Goal: Information Seeking & Learning: Compare options

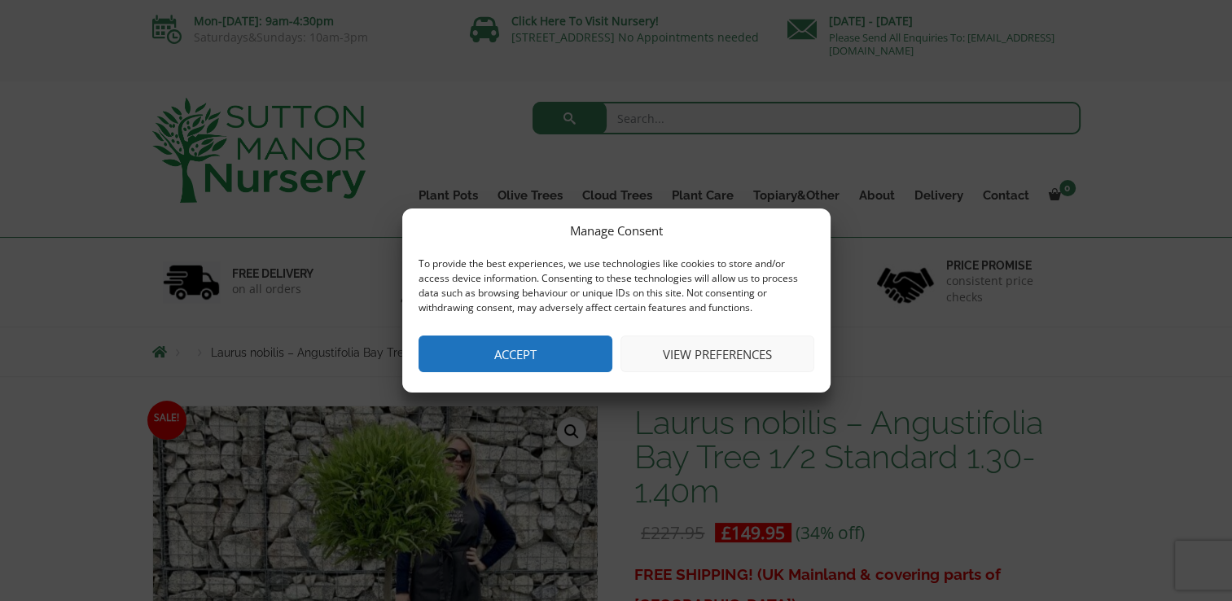
click at [683, 358] on button "View preferences" at bounding box center [718, 354] width 194 height 37
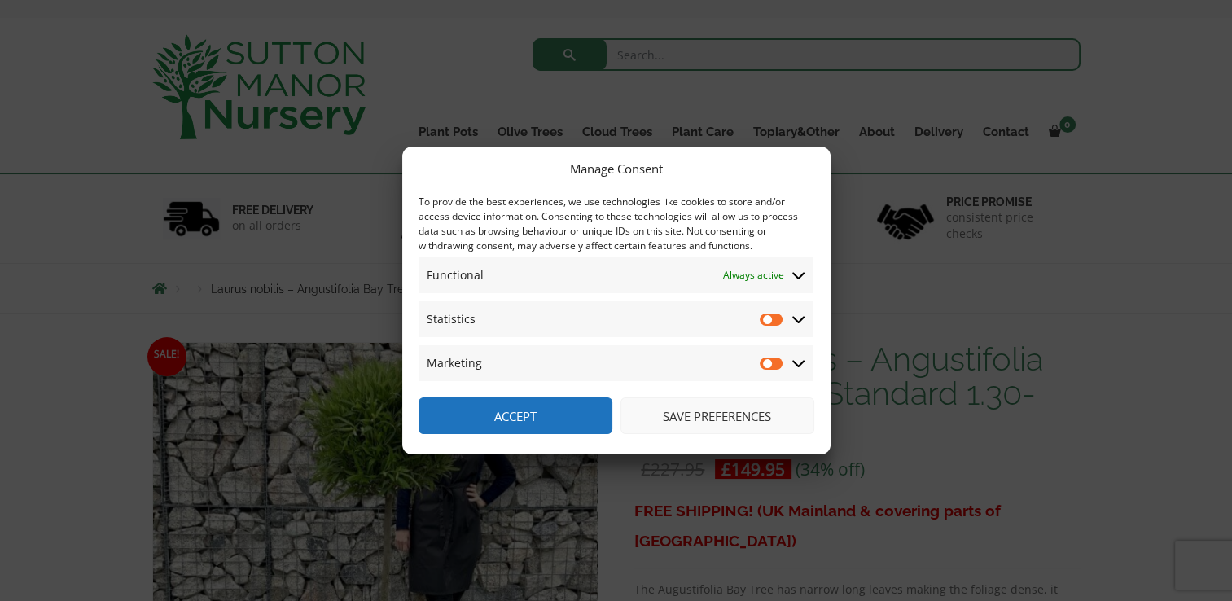
scroll to position [81, 0]
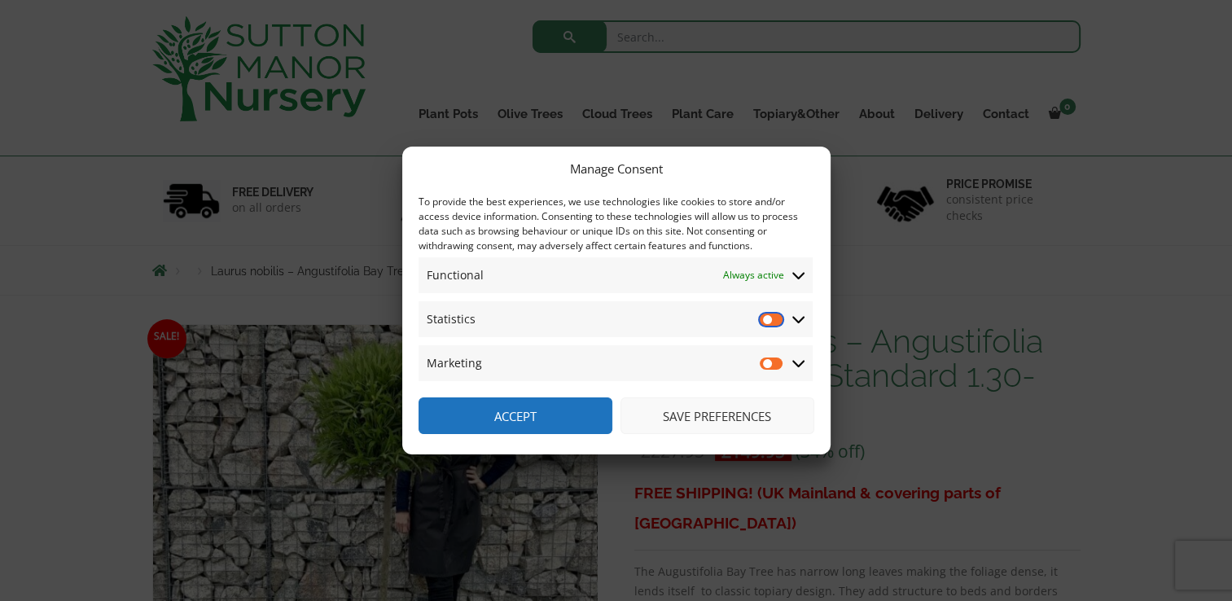
click at [769, 323] on input "Statistics" at bounding box center [772, 319] width 24 height 16
click at [774, 319] on input "Statistics" at bounding box center [772, 319] width 24 height 16
checkbox input "false"
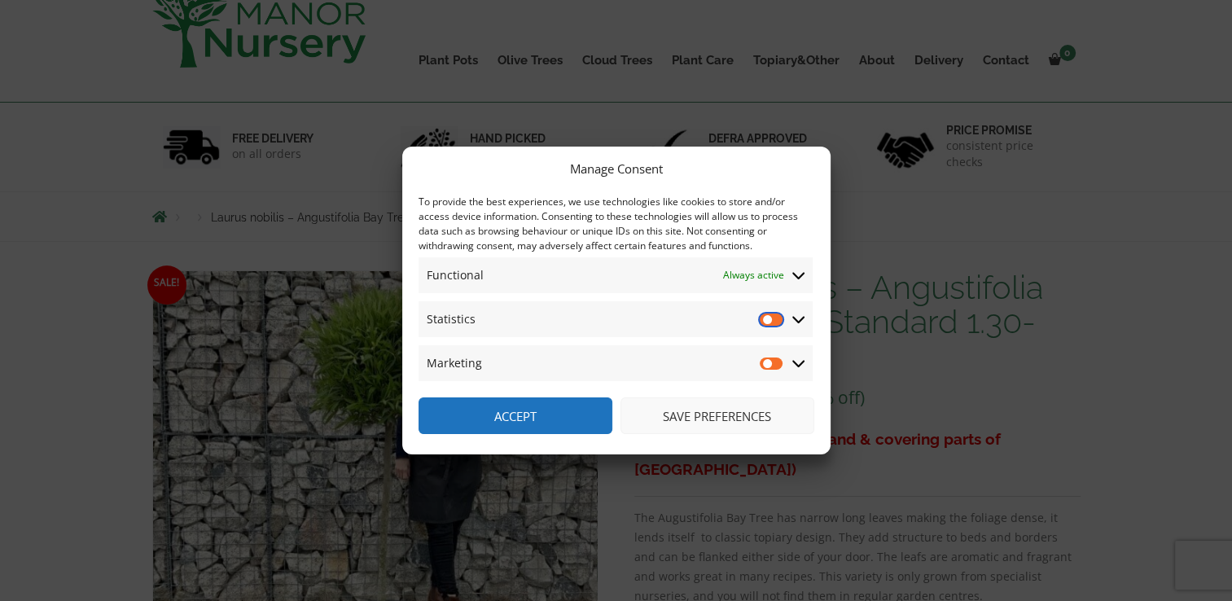
scroll to position [163, 0]
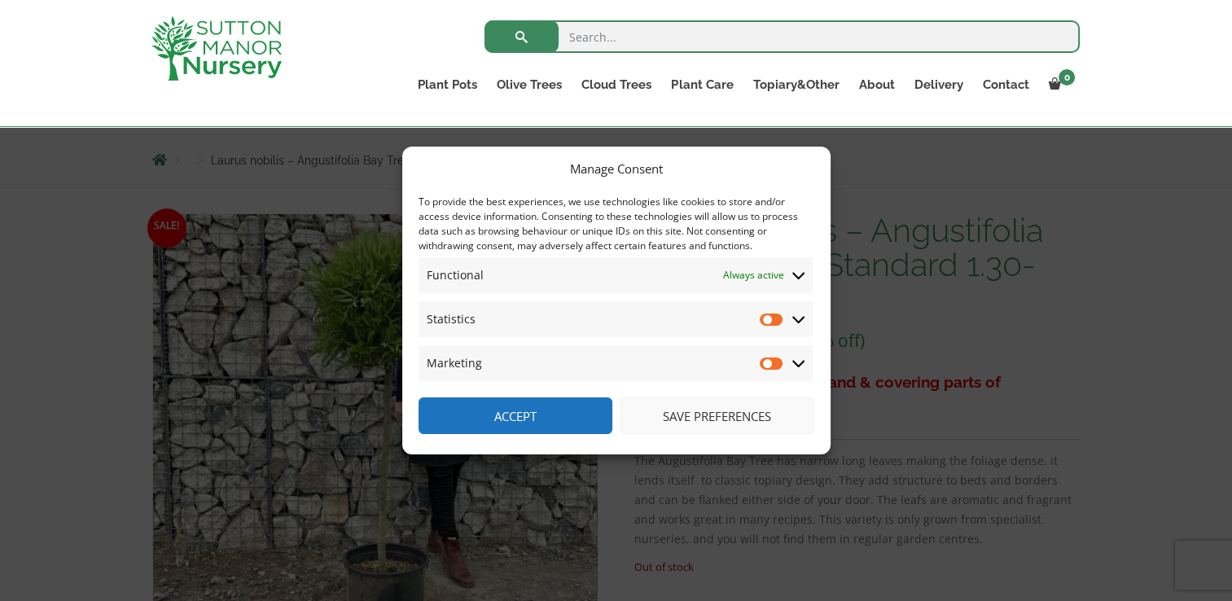
click at [738, 412] on button "Save preferences" at bounding box center [718, 416] width 194 height 37
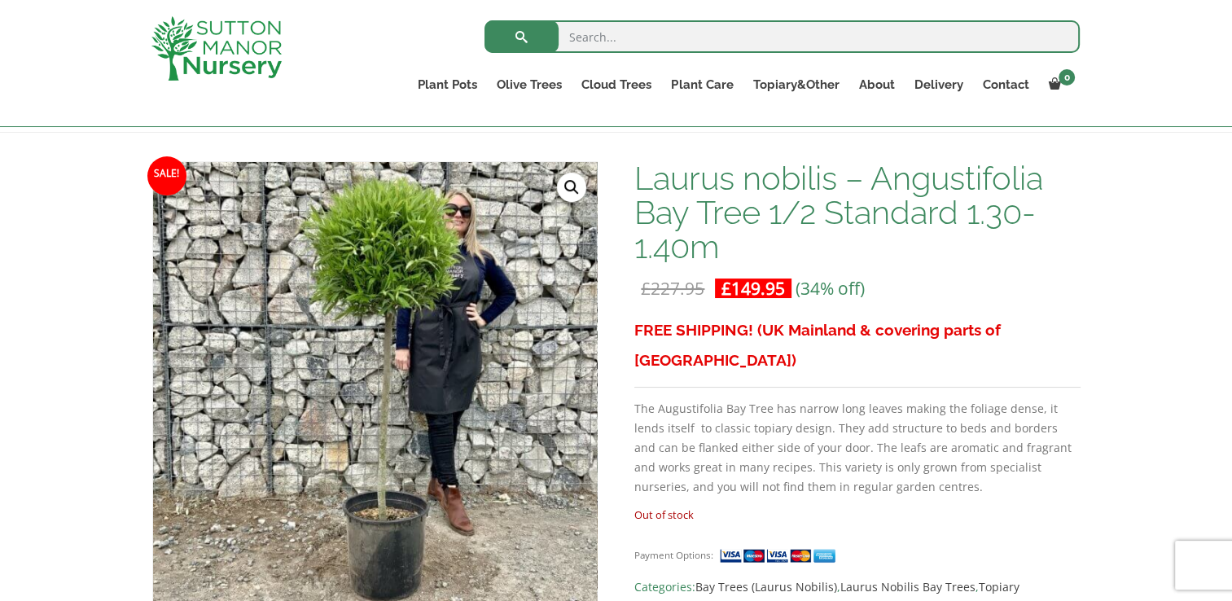
scroll to position [0, 0]
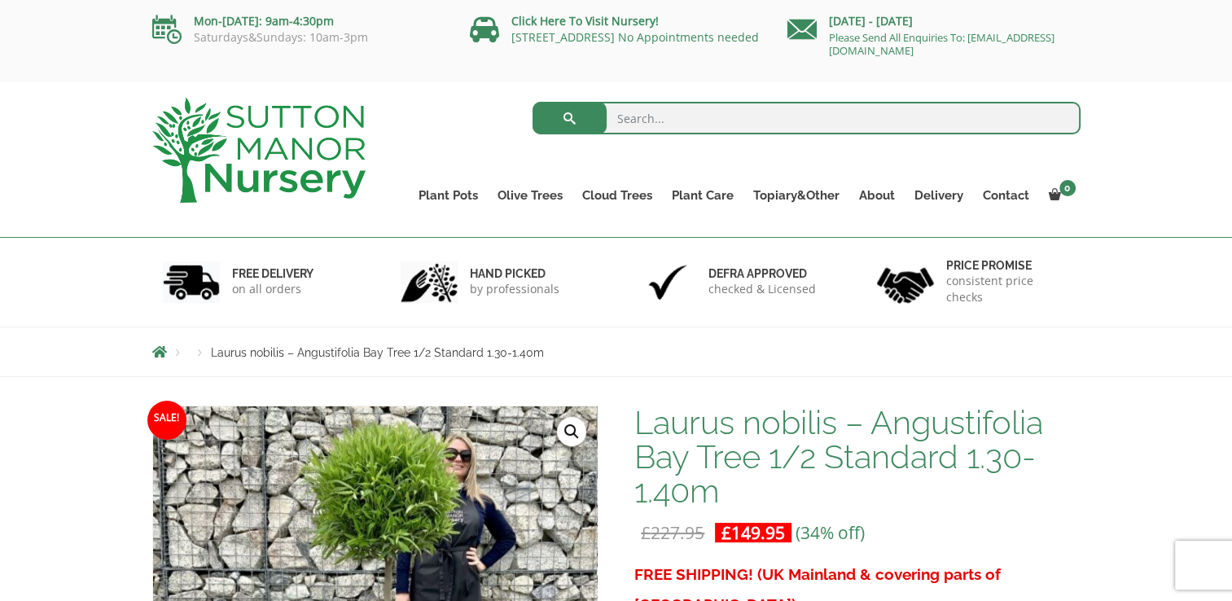
drag, startPoint x: 627, startPoint y: 116, endPoint x: 636, endPoint y: 112, distance: 9.5
click at [634, 114] on input "search" at bounding box center [807, 118] width 548 height 33
type input "half standard tree"
click at [570, 118] on span "submit" at bounding box center [570, 118] width 0 height 0
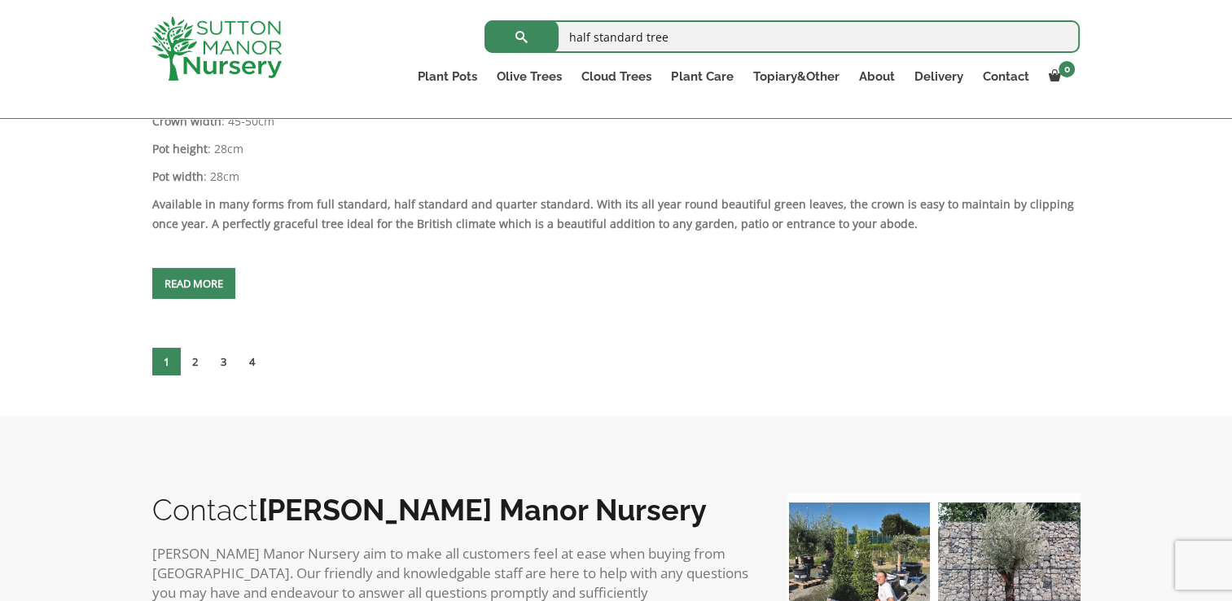
scroll to position [6679, 0]
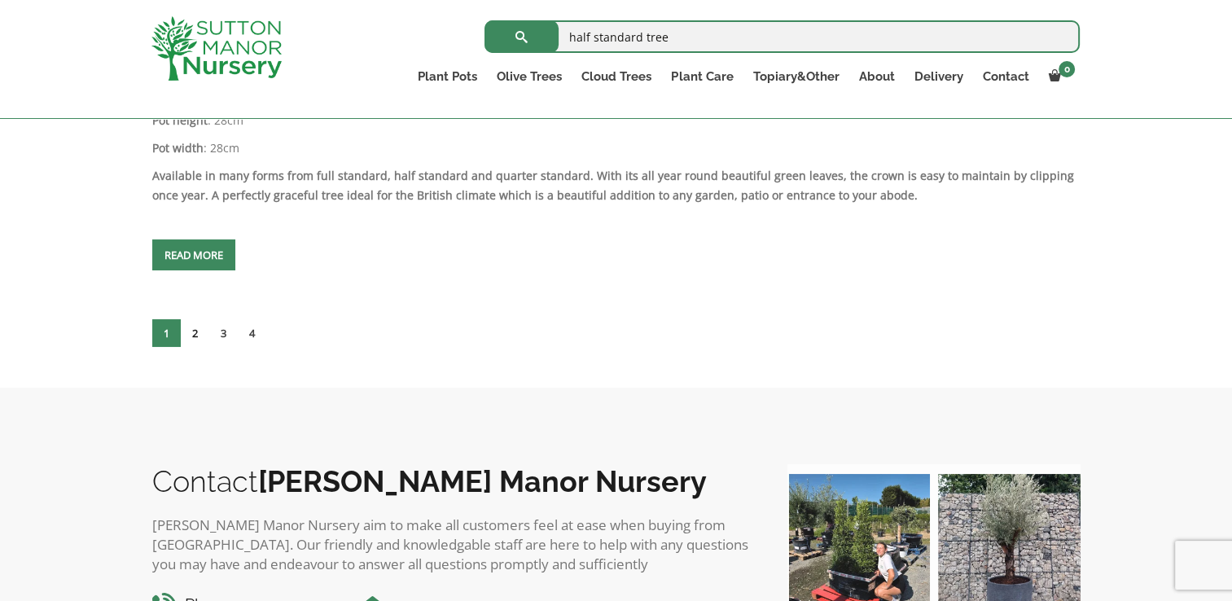
click at [190, 328] on link "2" at bounding box center [195, 333] width 29 height 28
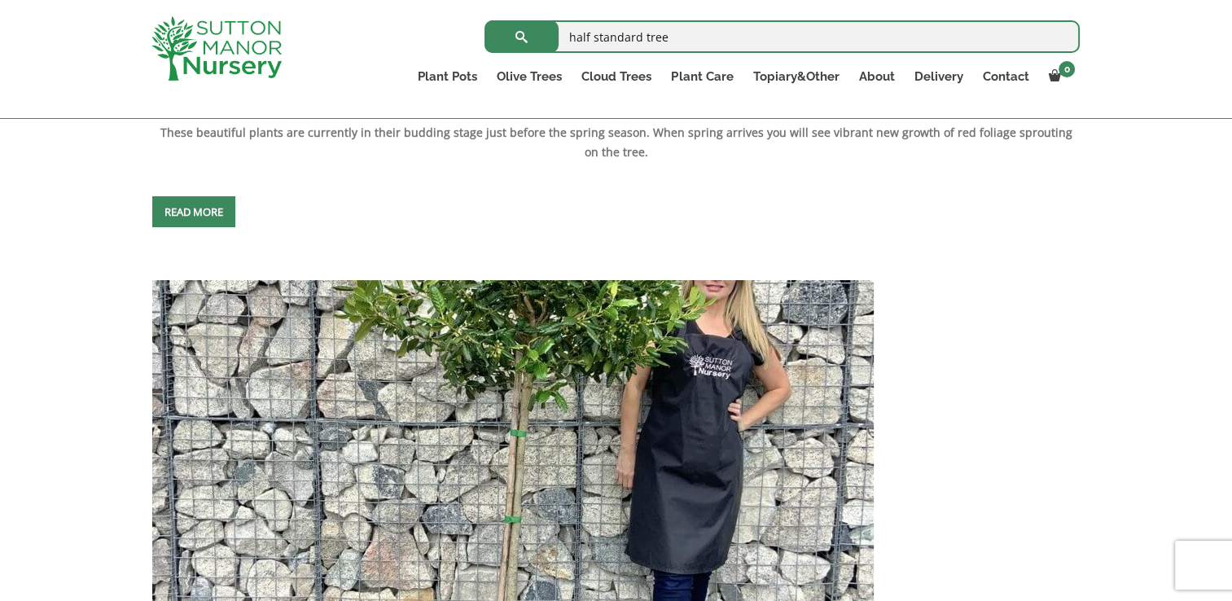
scroll to position [2607, 0]
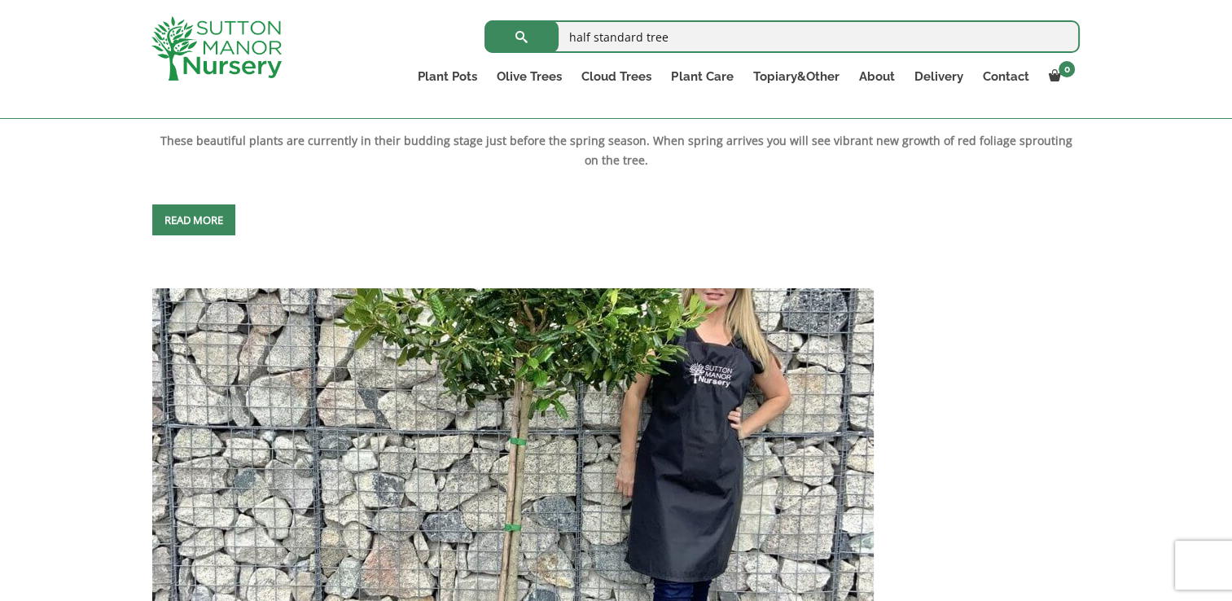
click at [494, 345] on img at bounding box center [513, 463] width 722 height 350
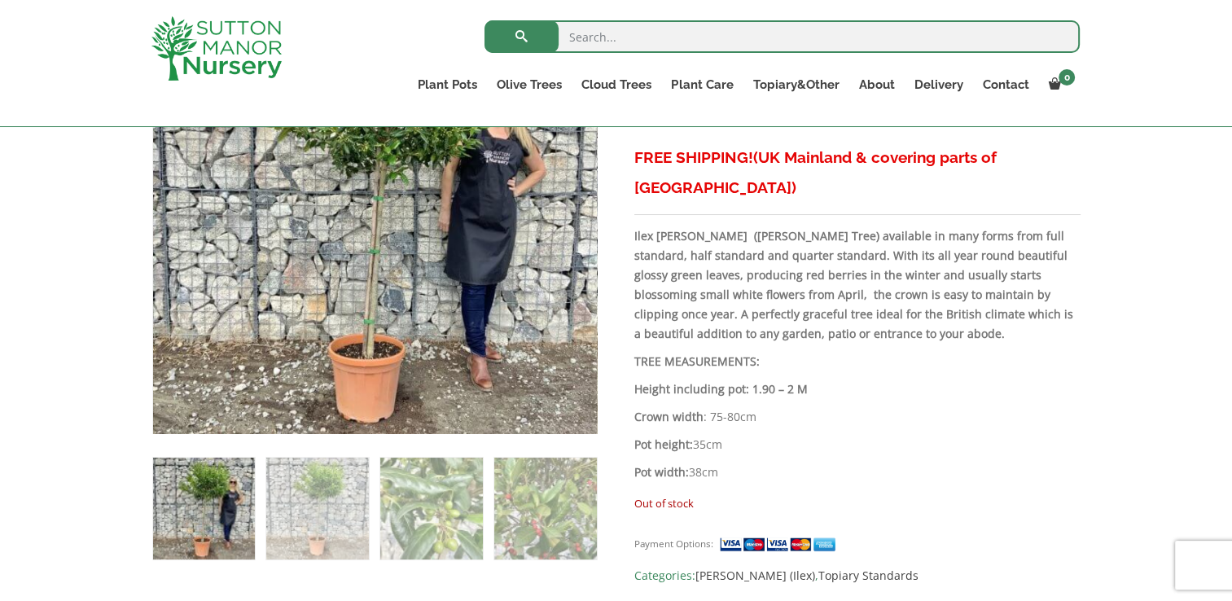
scroll to position [489, 0]
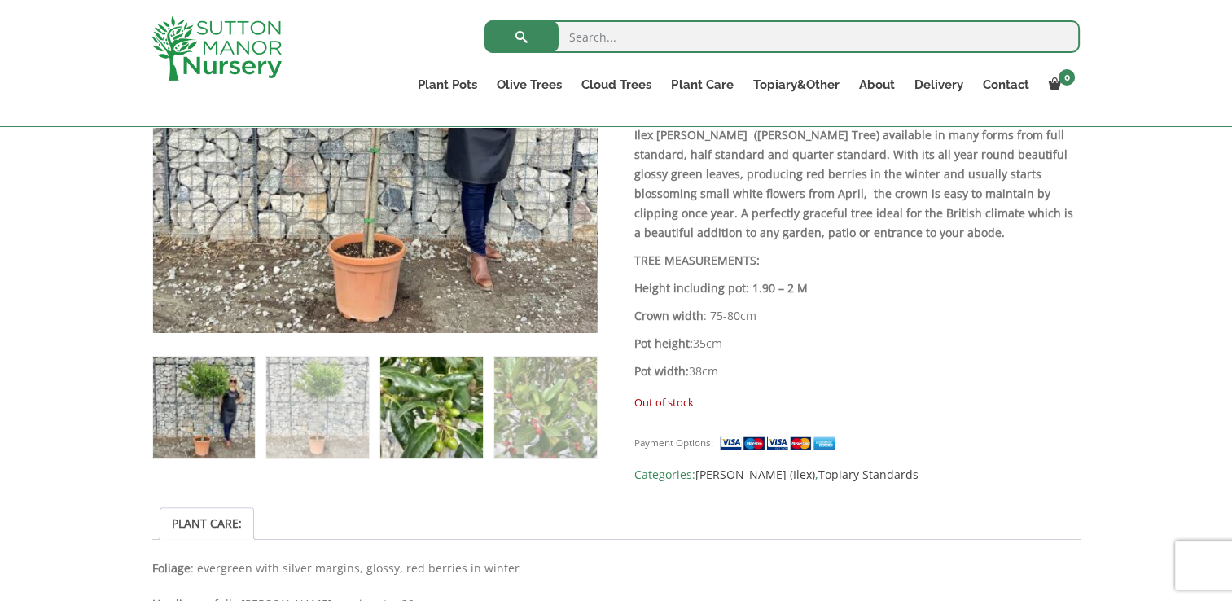
click at [402, 413] on img at bounding box center [431, 408] width 102 height 102
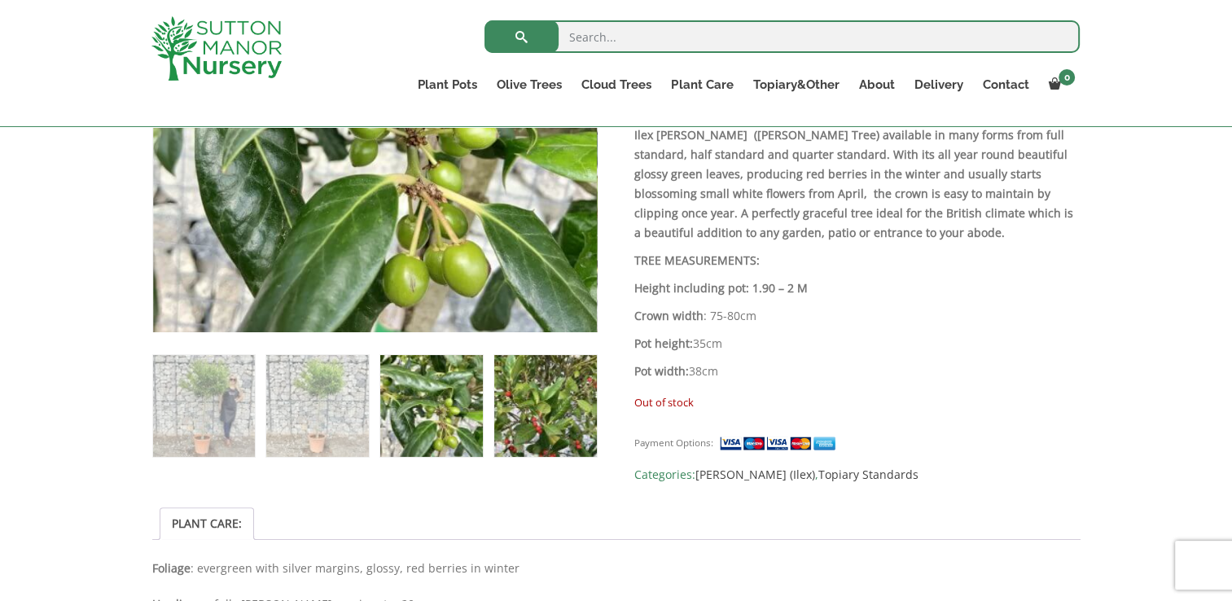
click at [566, 397] on img at bounding box center [545, 406] width 102 height 102
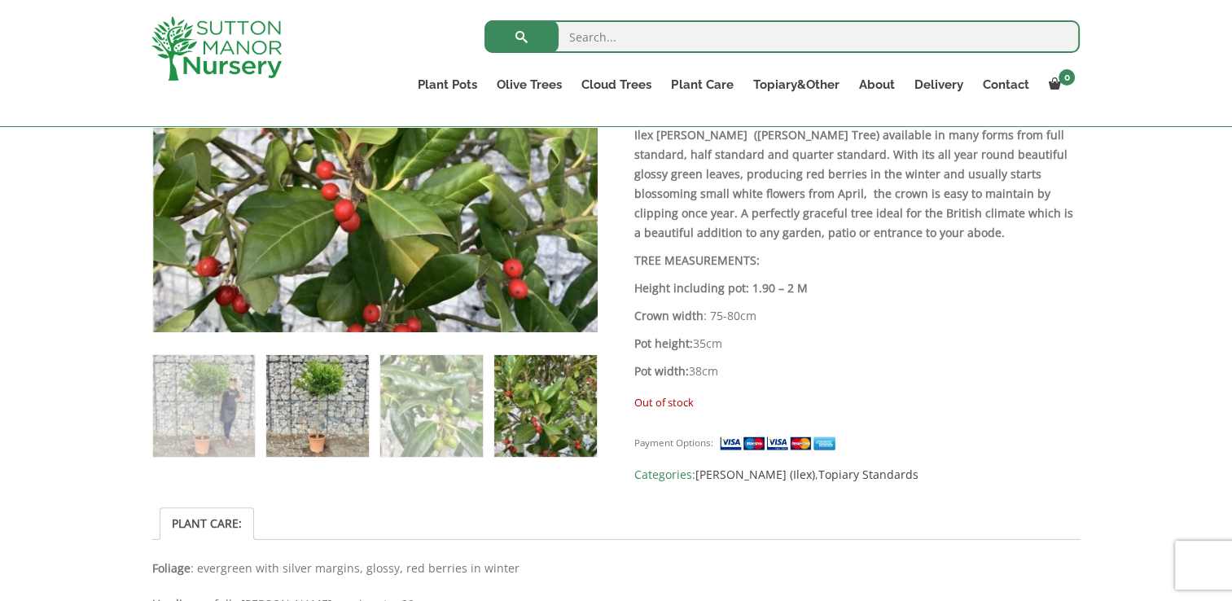
click at [330, 419] on img at bounding box center [317, 406] width 102 height 102
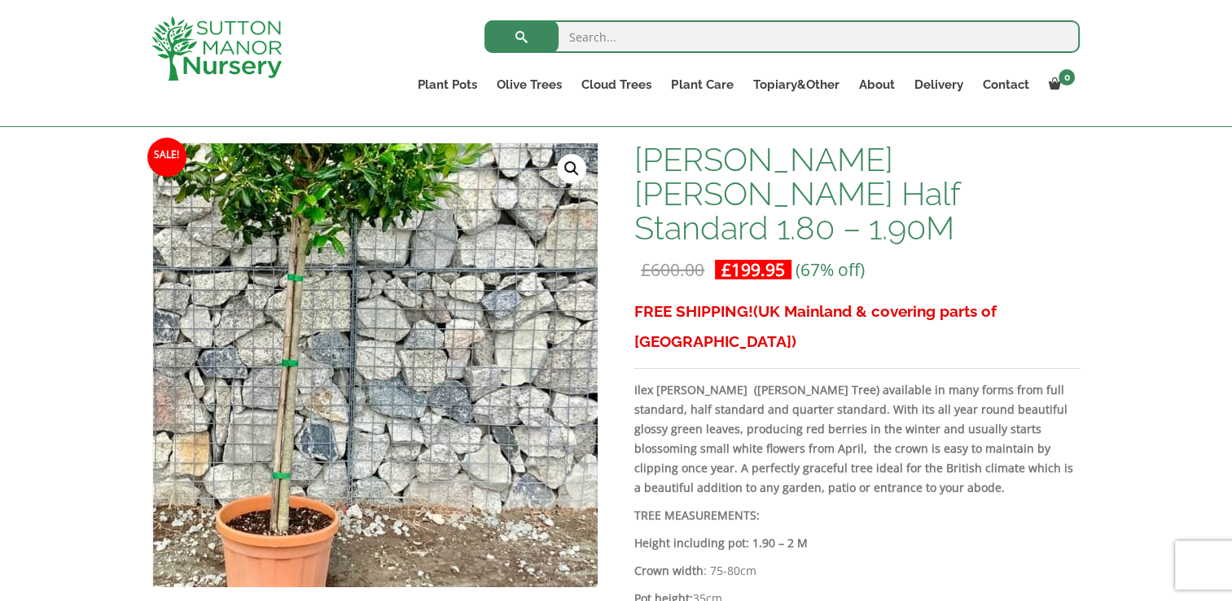
scroll to position [244, 0]
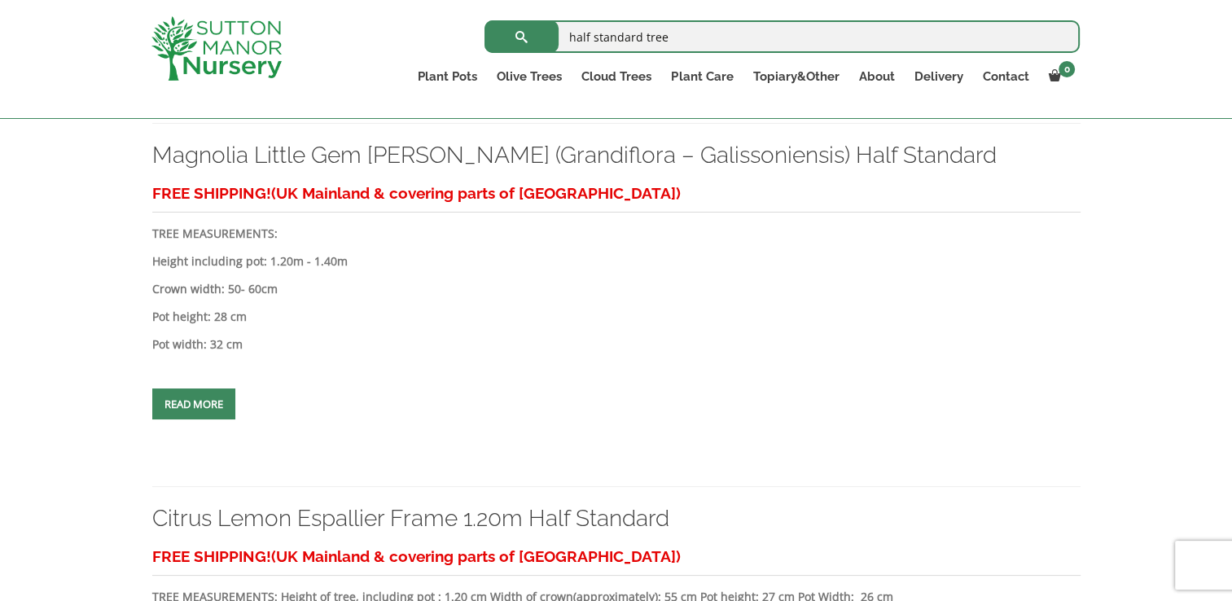
scroll to position [4643, 0]
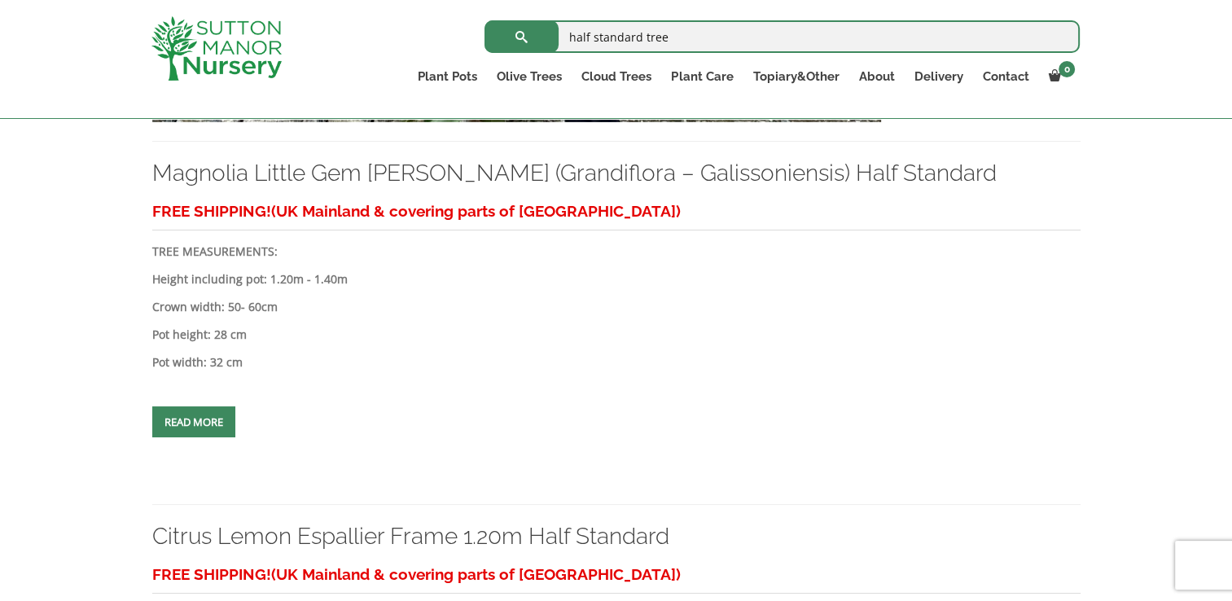
click at [194, 422] on span at bounding box center [194, 422] width 0 height 0
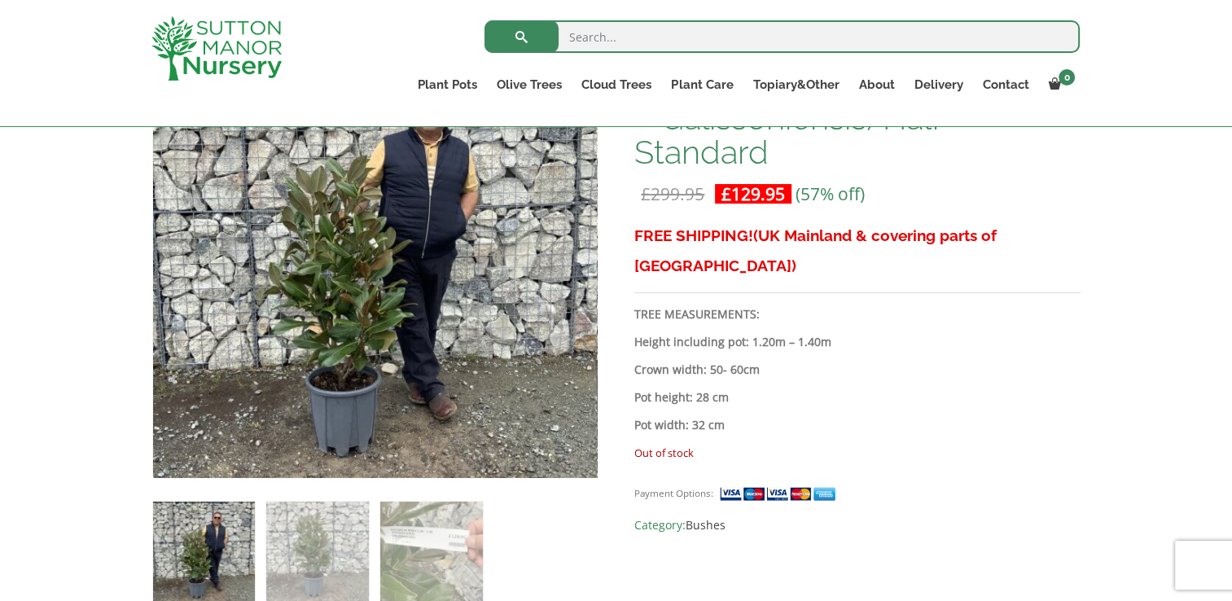
scroll to position [351, 0]
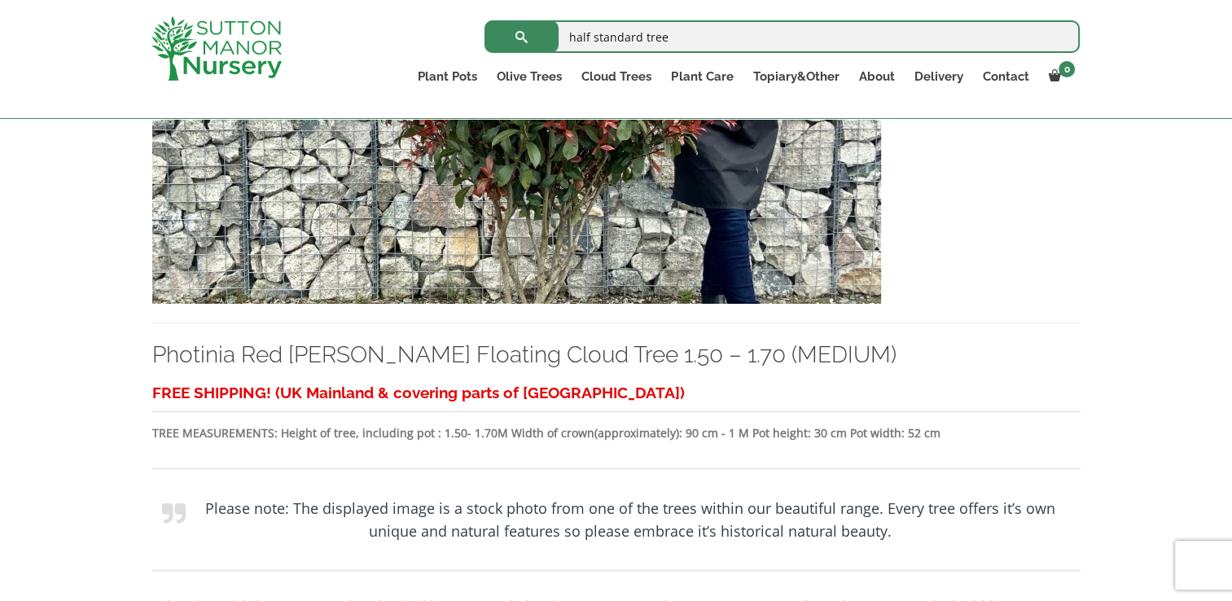
scroll to position [6028, 0]
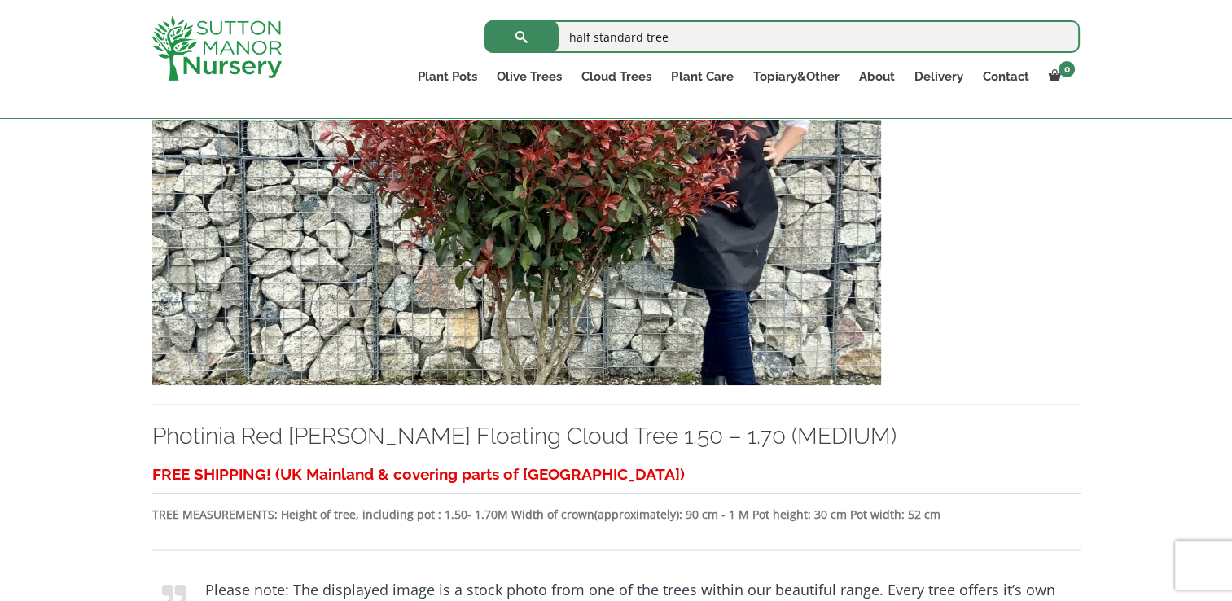
click at [528, 261] on img at bounding box center [516, 210] width 729 height 350
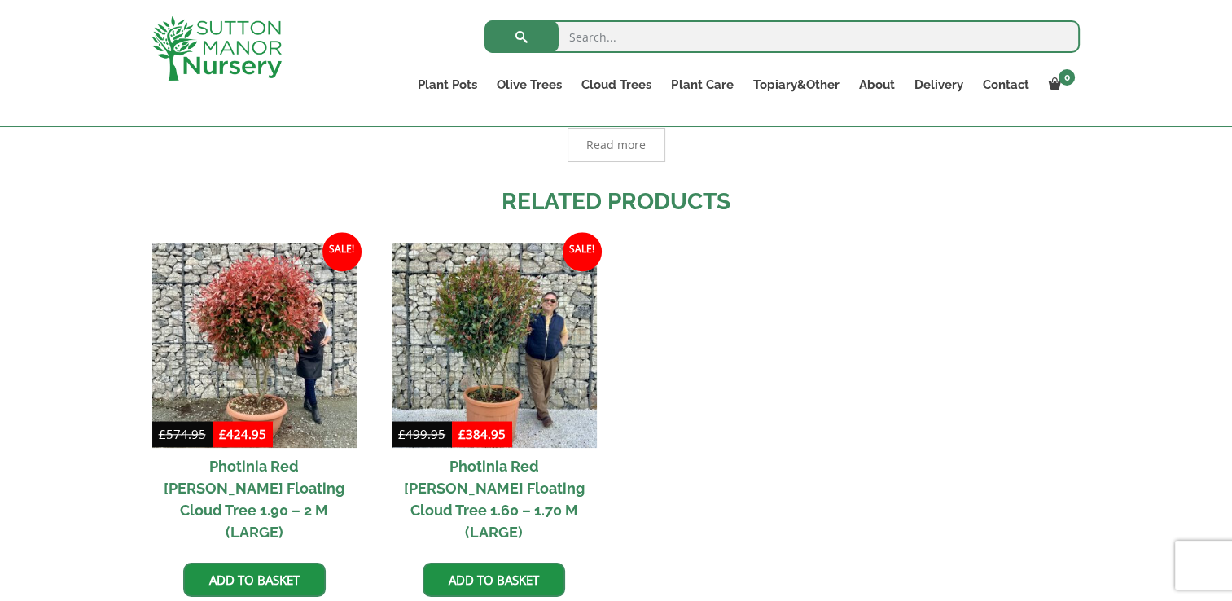
scroll to position [1466, 0]
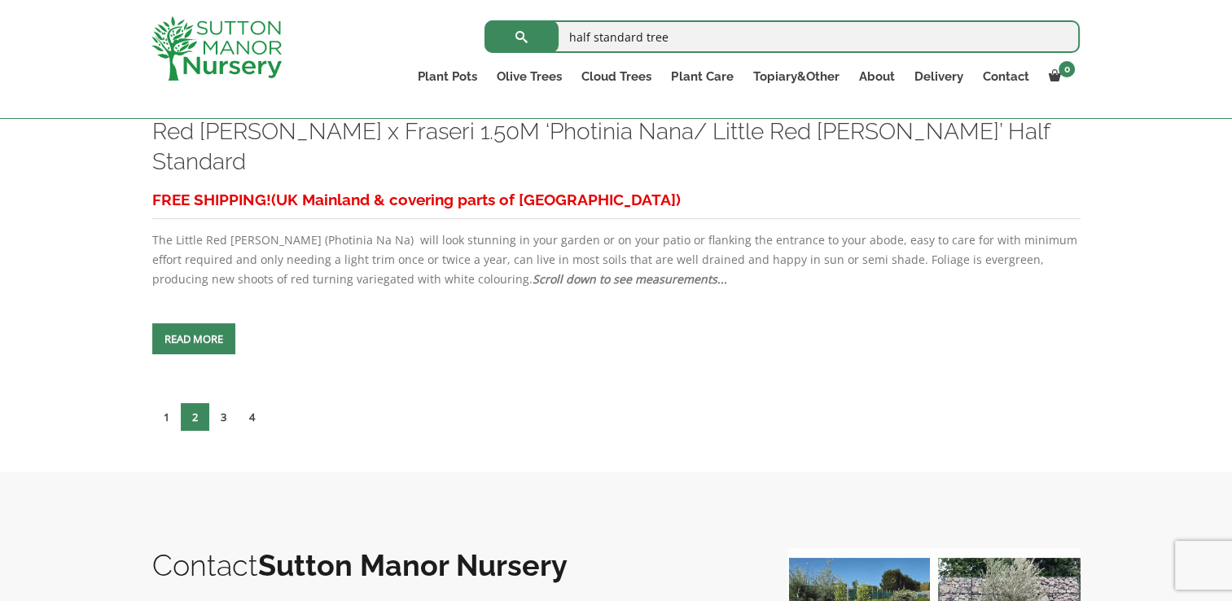
scroll to position [7250, 0]
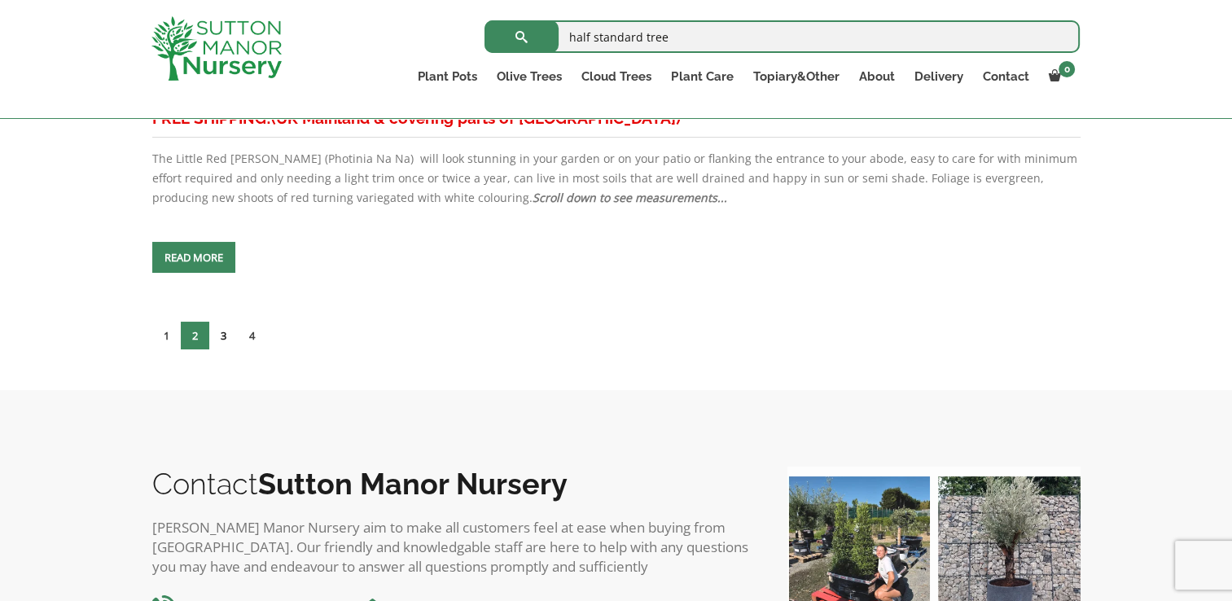
click at [221, 322] on link "3" at bounding box center [223, 336] width 29 height 28
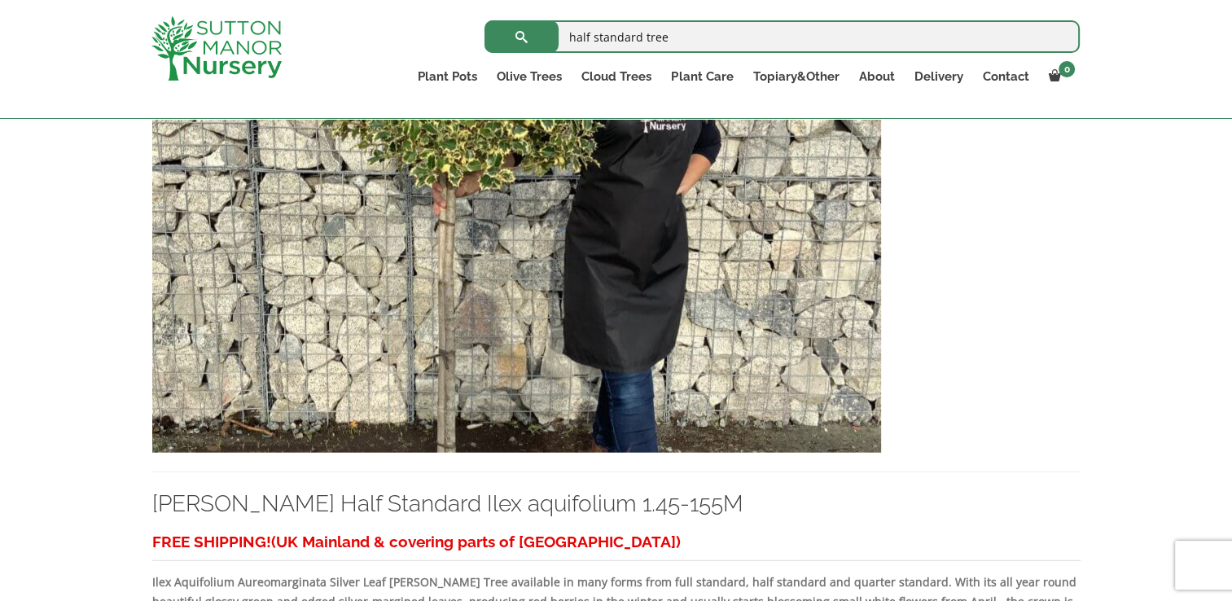
scroll to position [3991, 0]
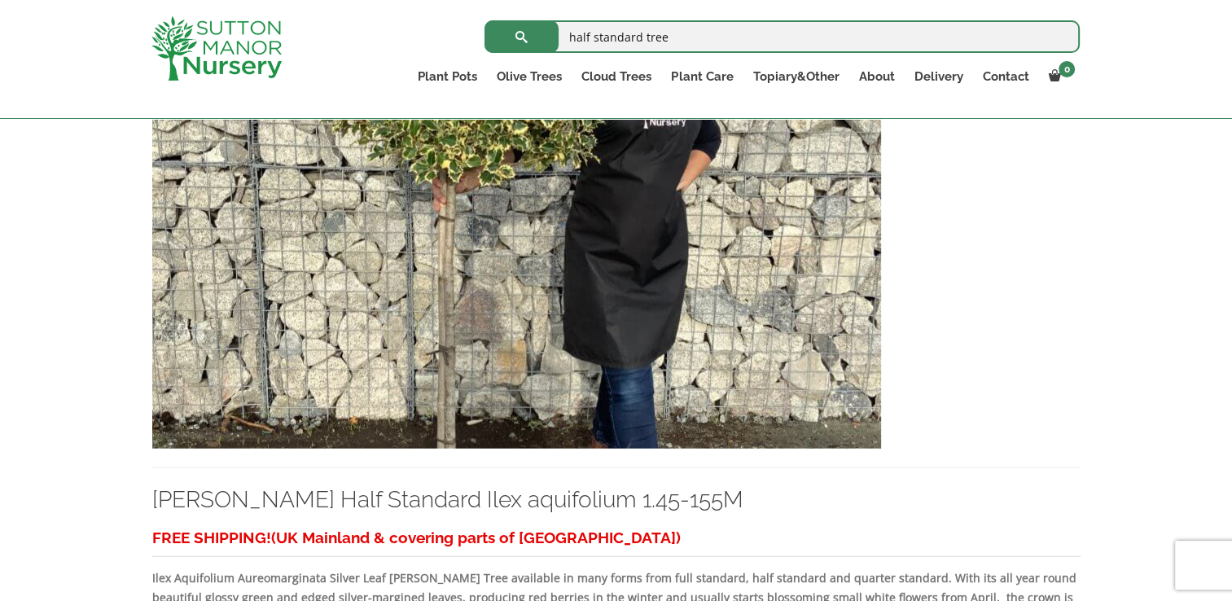
click at [534, 283] on img at bounding box center [516, 274] width 729 height 350
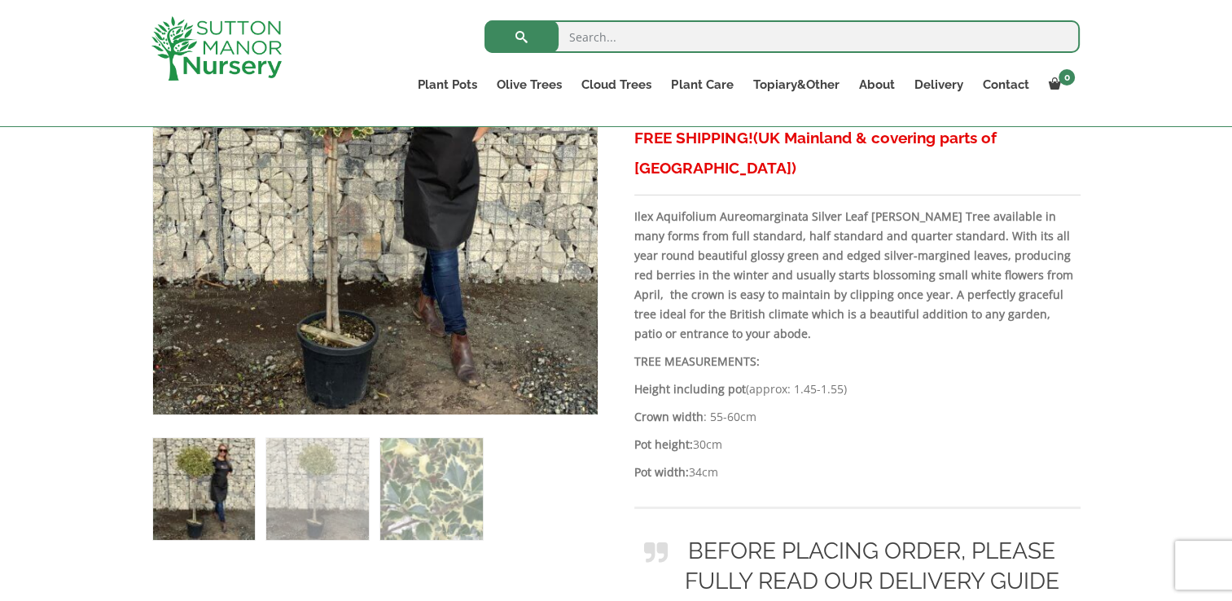
scroll to position [326, 0]
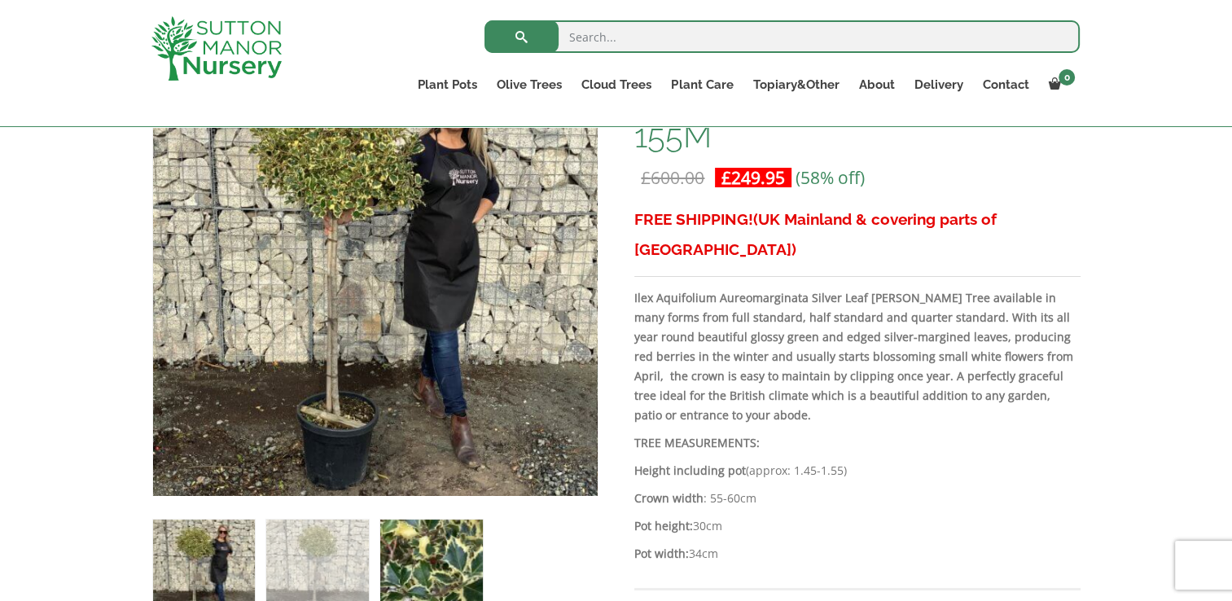
click at [425, 562] on img at bounding box center [431, 571] width 102 height 102
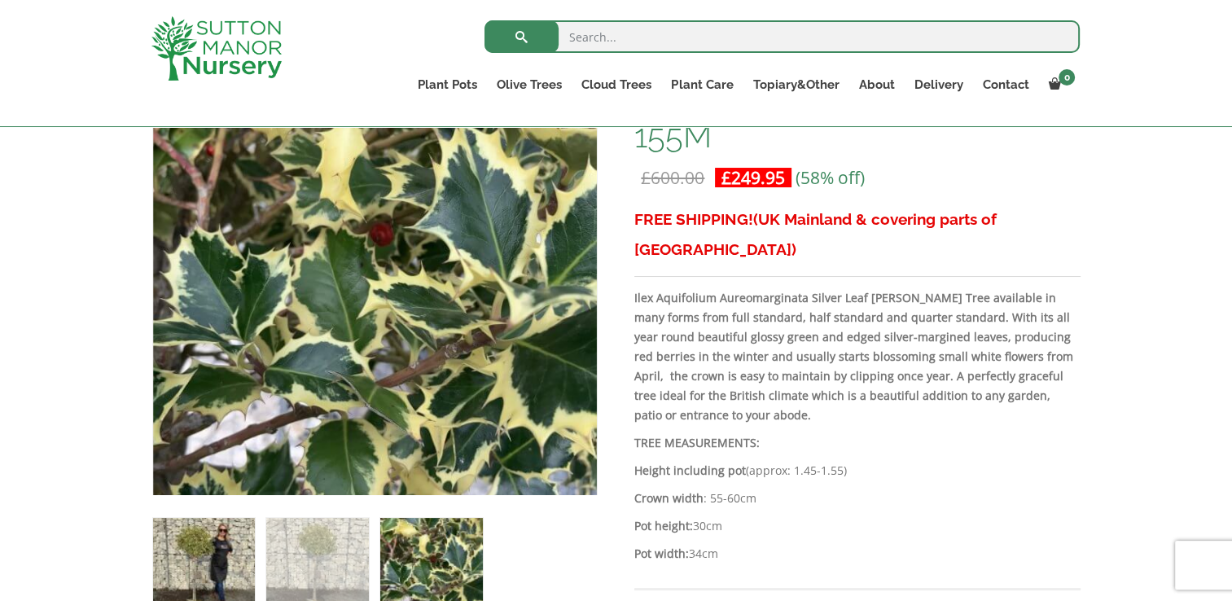
click at [200, 561] on img at bounding box center [204, 569] width 102 height 102
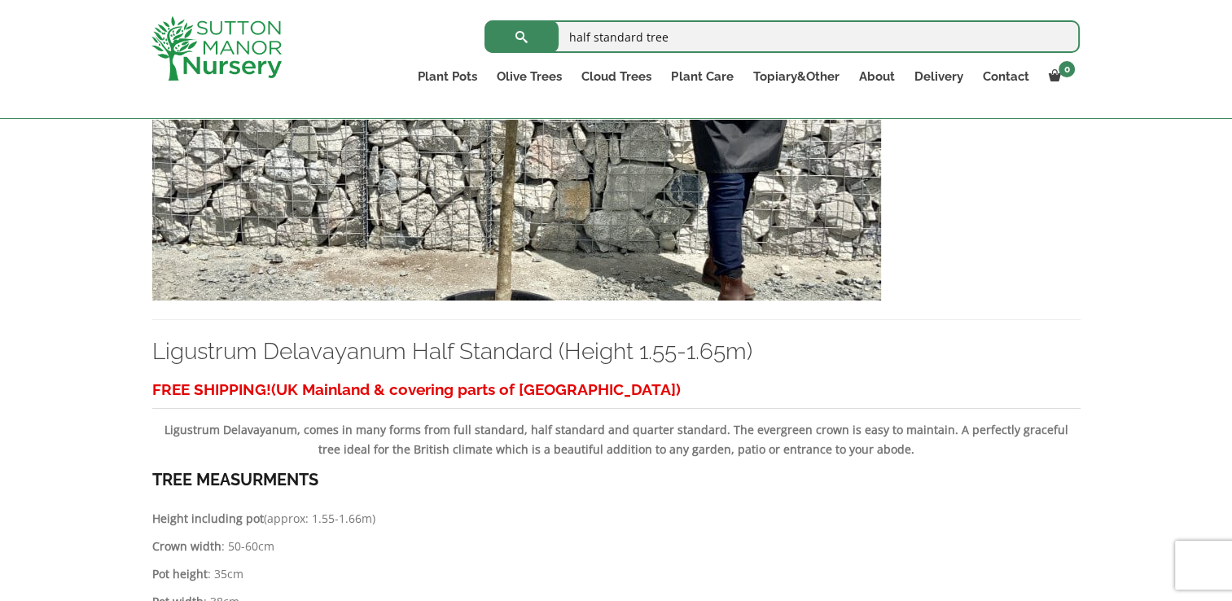
scroll to position [7902, 0]
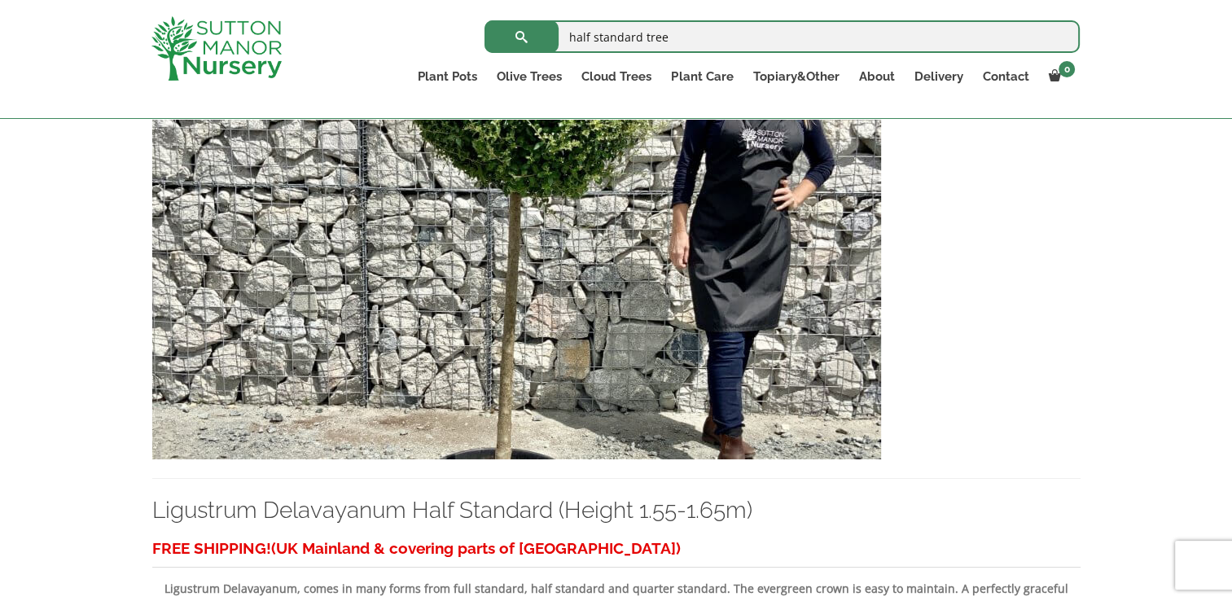
click at [546, 401] on img at bounding box center [516, 284] width 729 height 350
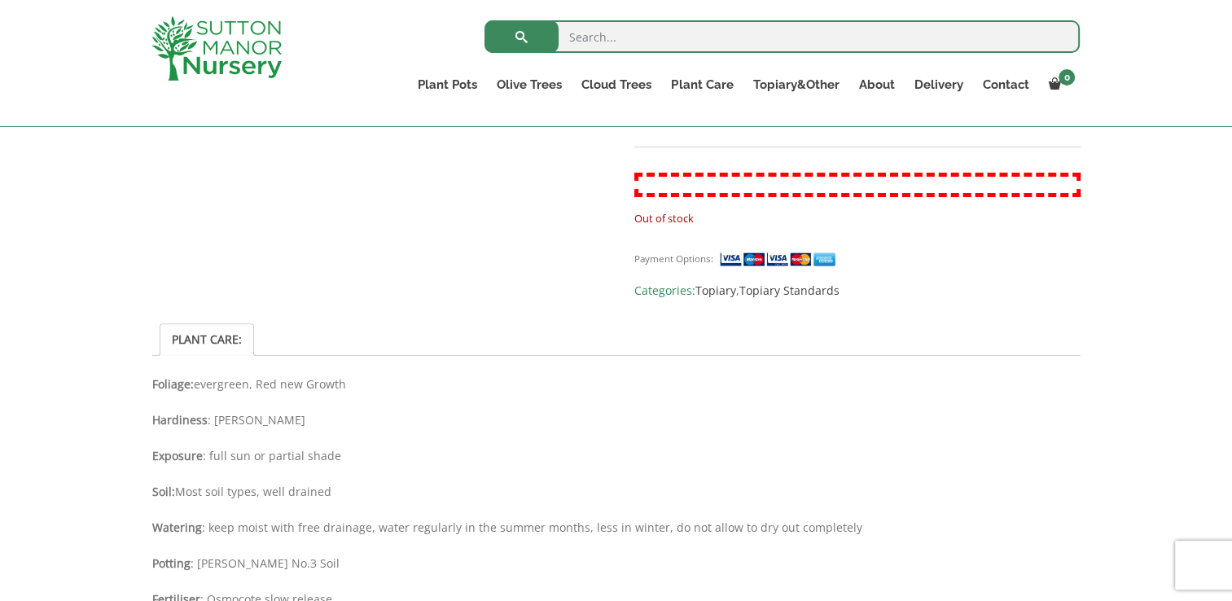
scroll to position [896, 0]
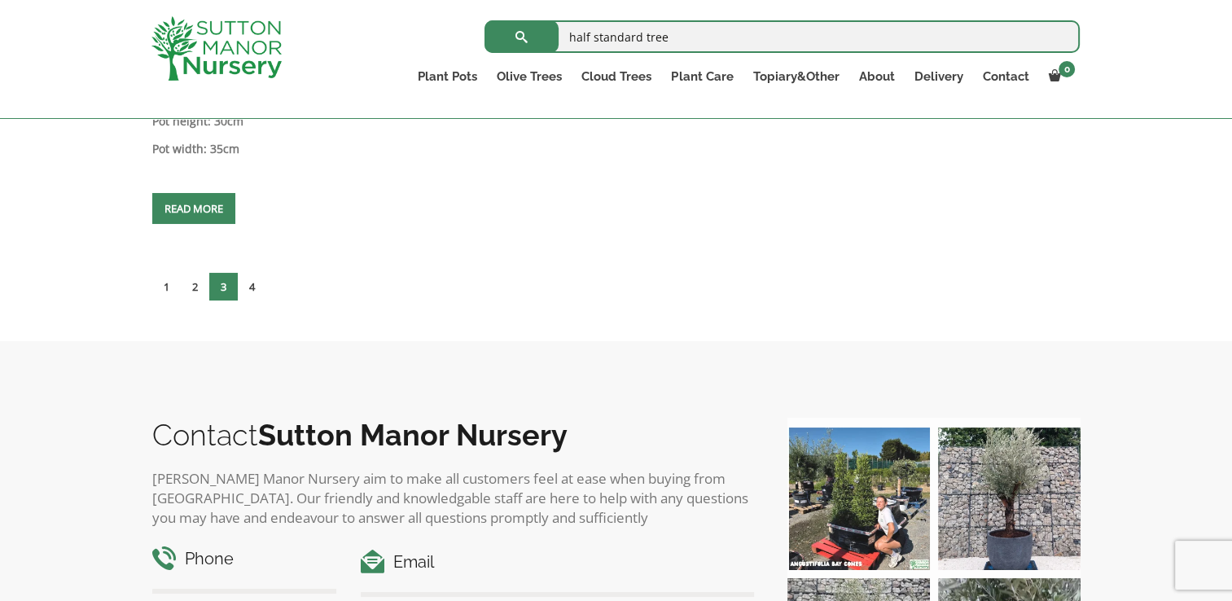
scroll to position [9531, 0]
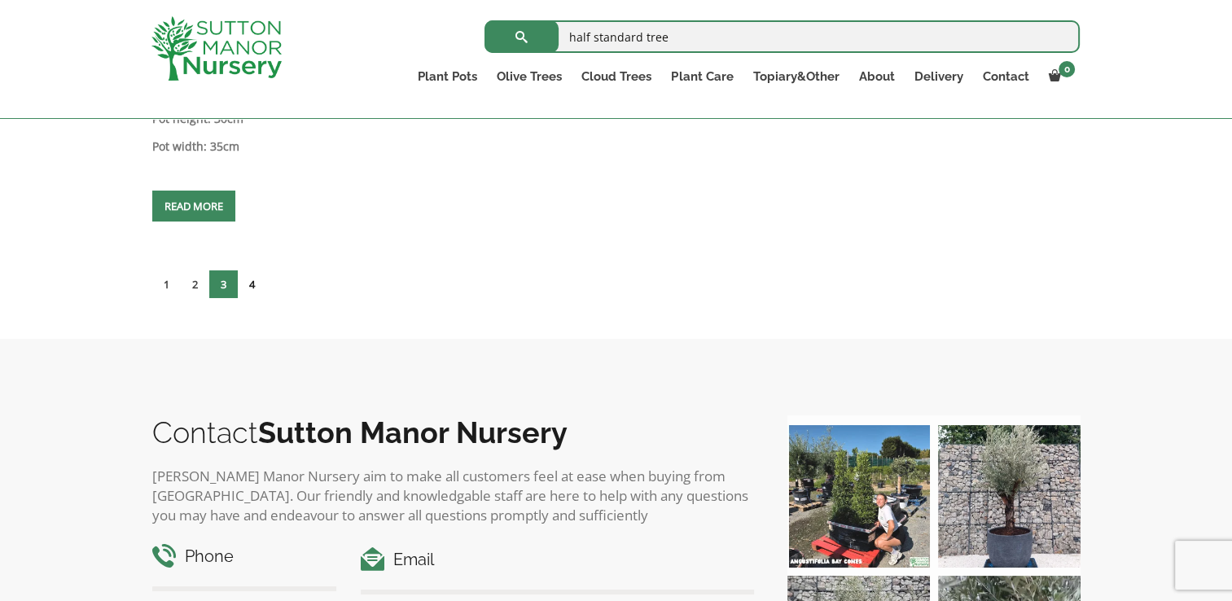
click at [254, 272] on link "4" at bounding box center [252, 284] width 29 height 28
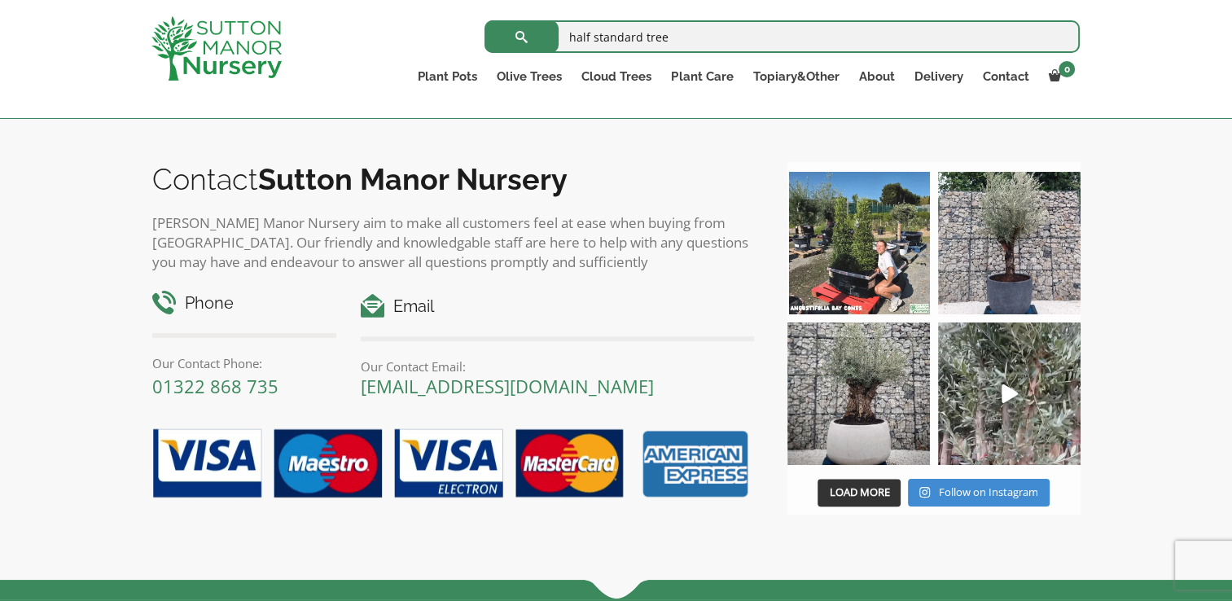
scroll to position [7494, 0]
